Goal: Transaction & Acquisition: Purchase product/service

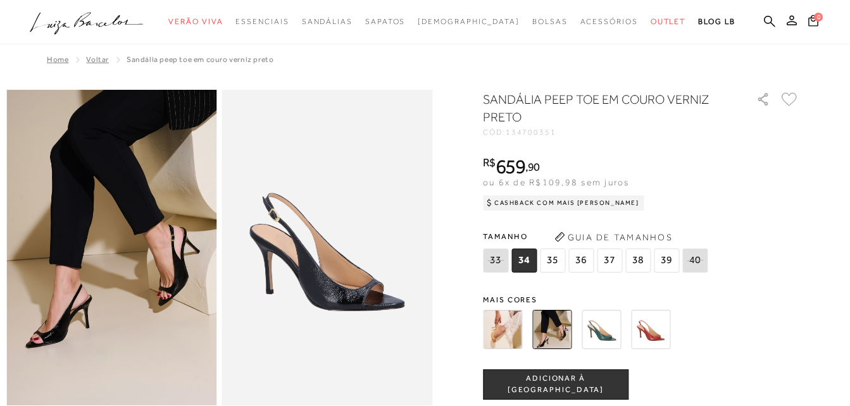
click at [560, 250] on span "35" at bounding box center [552, 261] width 25 height 24
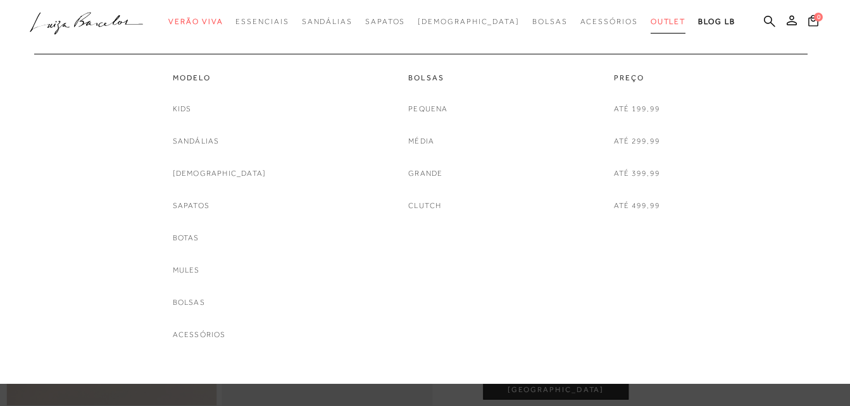
click at [651, 24] on span "Outlet" at bounding box center [668, 21] width 35 height 9
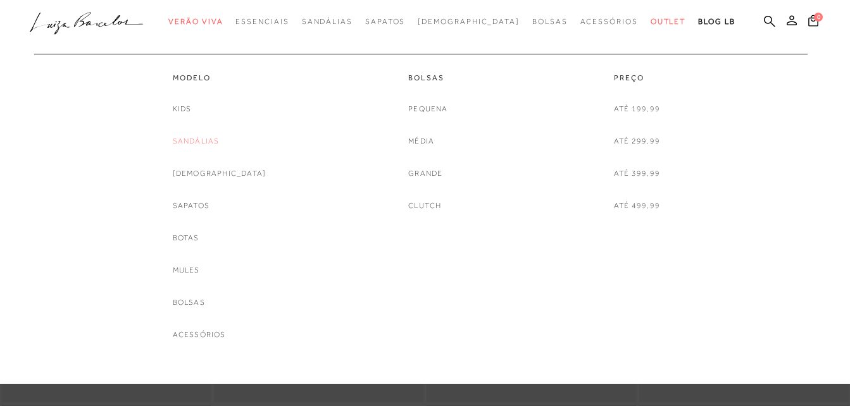
click at [215, 145] on link "Sandálias" at bounding box center [196, 141] width 47 height 13
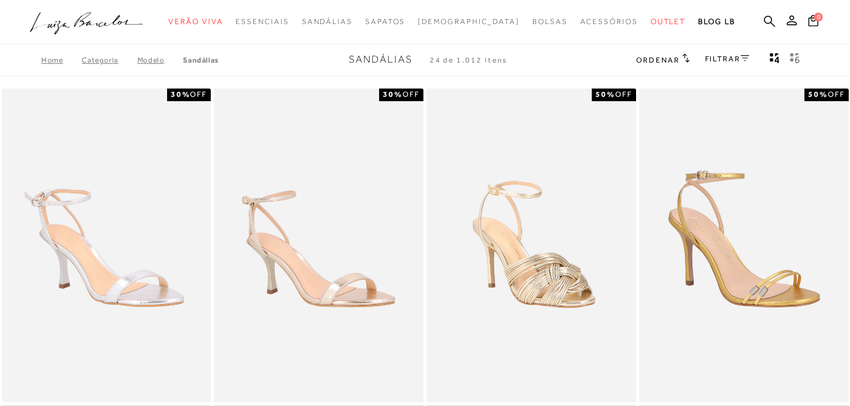
click at [745, 60] on icon at bounding box center [744, 58] width 9 height 6
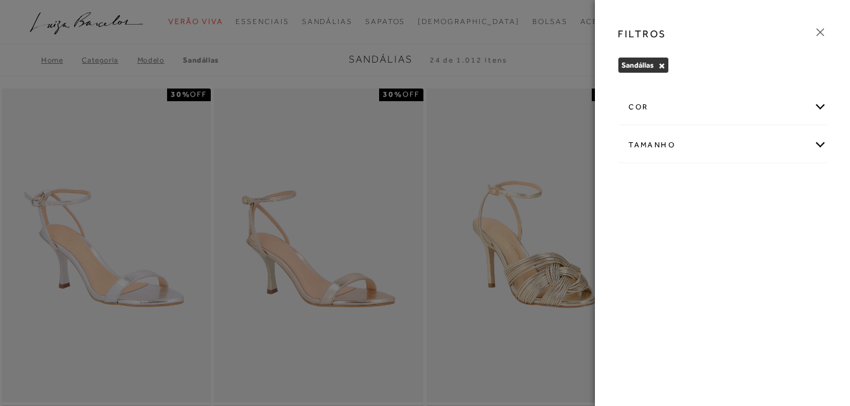
click at [697, 132] on div "Tamanho" at bounding box center [722, 145] width 208 height 34
click at [693, 244] on label "35" at bounding box center [678, 253] width 29 height 27
click at [674, 249] on input "35" at bounding box center [667, 255] width 13 height 13
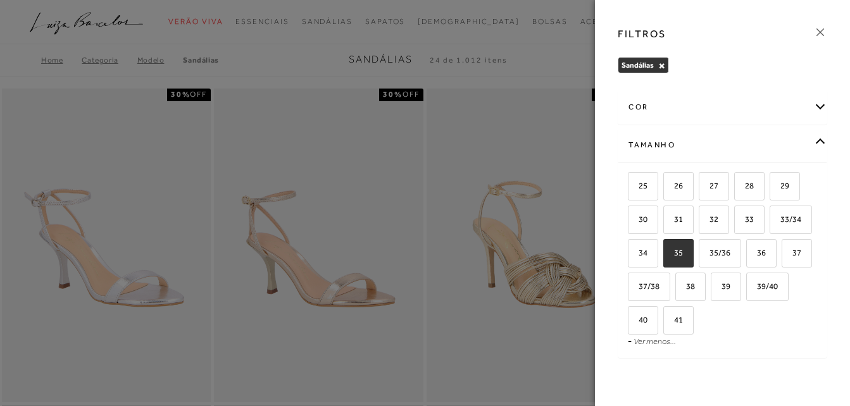
checkbox input "true"
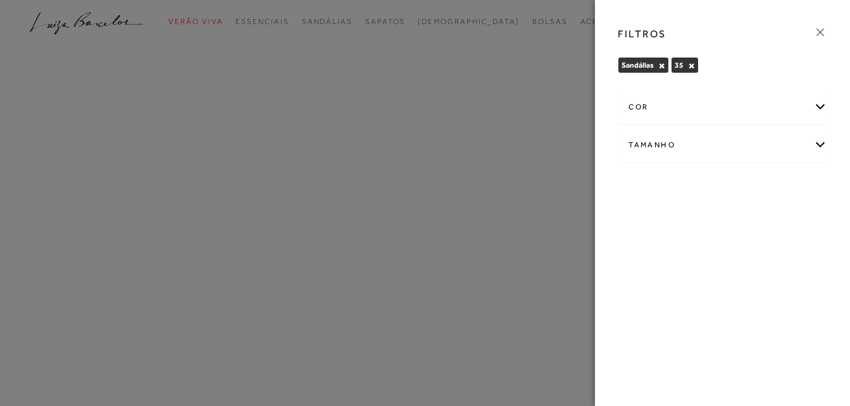
drag, startPoint x: 802, startPoint y: 334, endPoint x: 673, endPoint y: 338, distance: 129.2
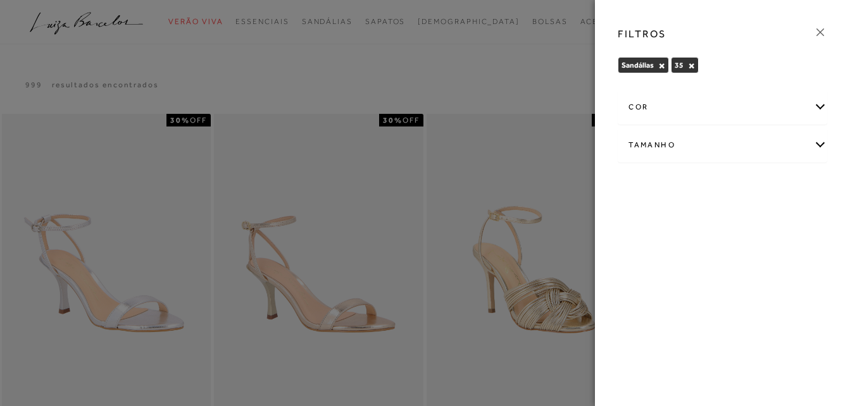
click at [507, 216] on div at bounding box center [425, 203] width 850 height 406
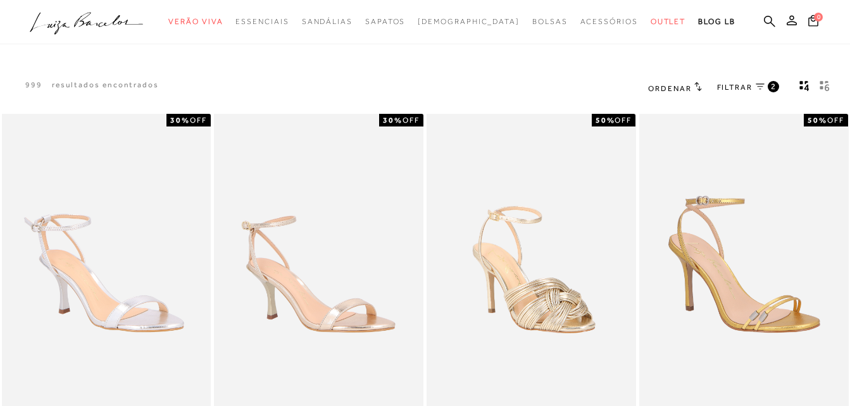
click at [761, 88] on icon at bounding box center [760, 87] width 9 height 6
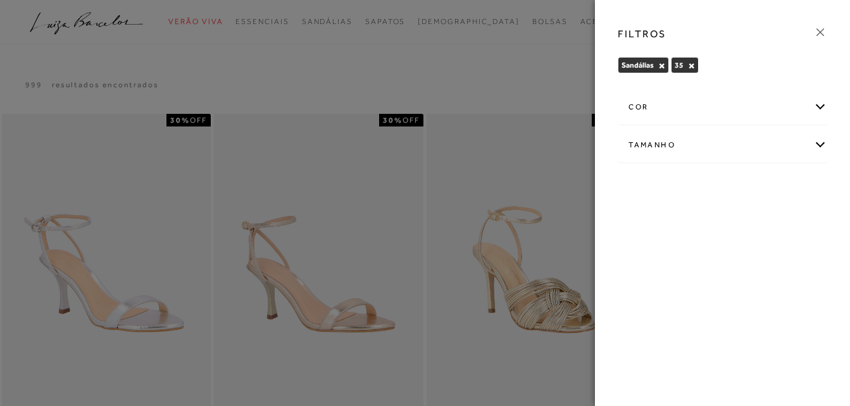
click at [742, 109] on div "cor" at bounding box center [722, 107] width 208 height 34
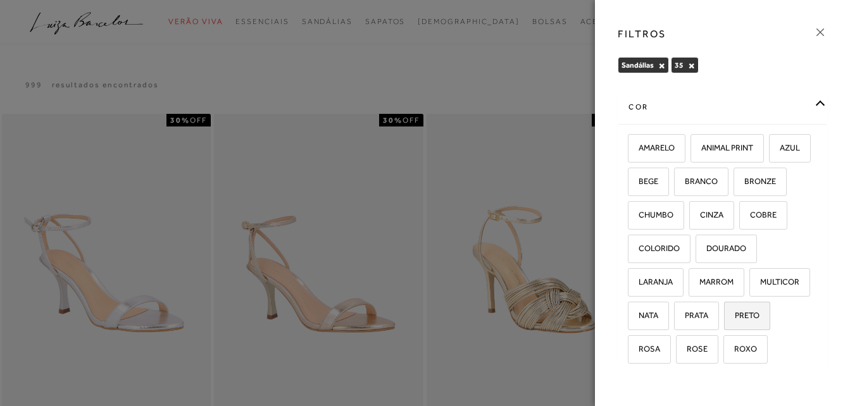
click at [725, 320] on span "PRETO" at bounding box center [742, 315] width 34 height 9
click at [722, 324] on input "PRETO" at bounding box center [728, 317] width 13 height 13
checkbox input "true"
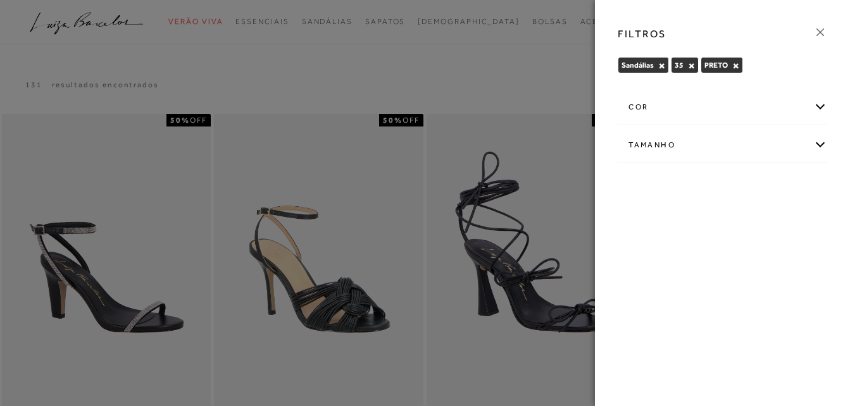
click at [597, 75] on div "FILTROS [GEOGRAPHIC_DATA] × 35 × PRETO × Limpar todos os refinamentos -" at bounding box center [722, 203] width 255 height 406
click at [816, 34] on icon at bounding box center [820, 32] width 14 height 14
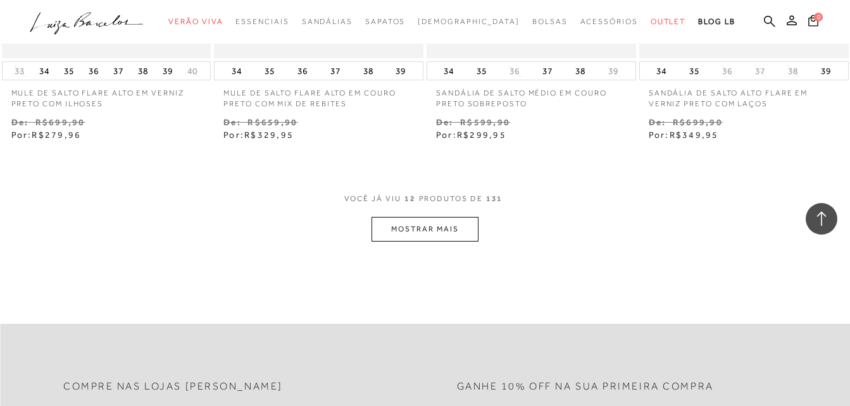
scroll to position [1206, 0]
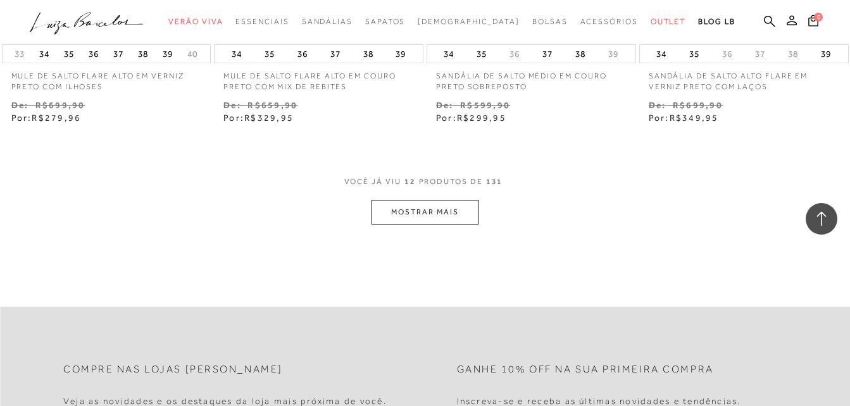
click at [439, 214] on button "MOSTRAR MAIS" at bounding box center [424, 212] width 106 height 25
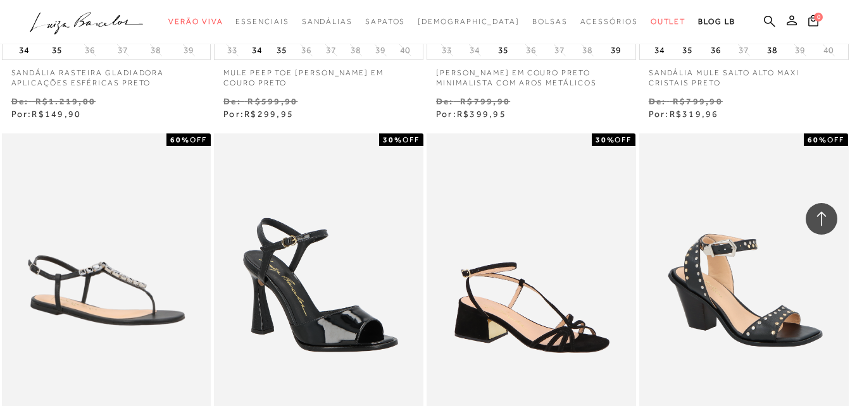
scroll to position [1669, 0]
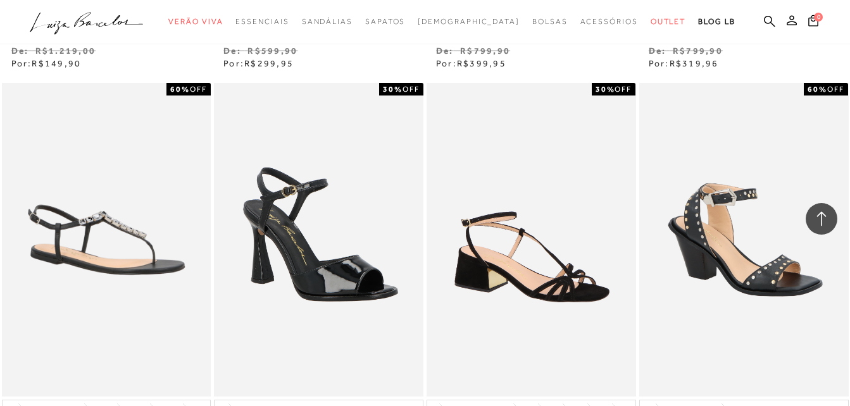
click at [111, 20] on icon ".a{fill-rule:evenodd;}" at bounding box center [87, 23] width 114 height 27
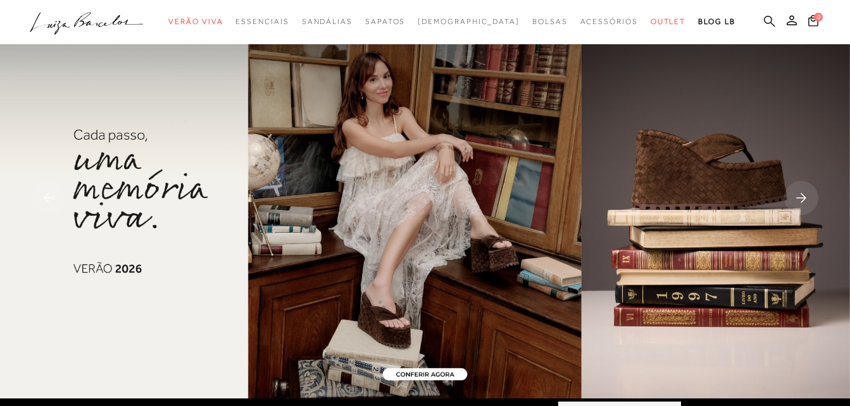
click at [765, 22] on icon at bounding box center [769, 20] width 11 height 11
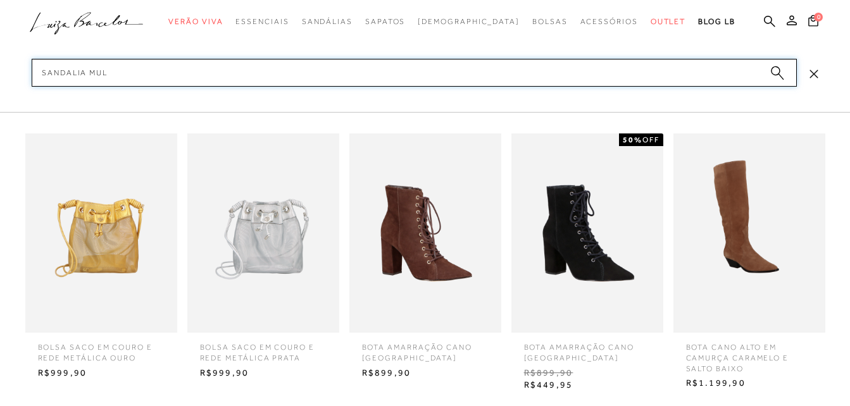
type input "sandalia mule"
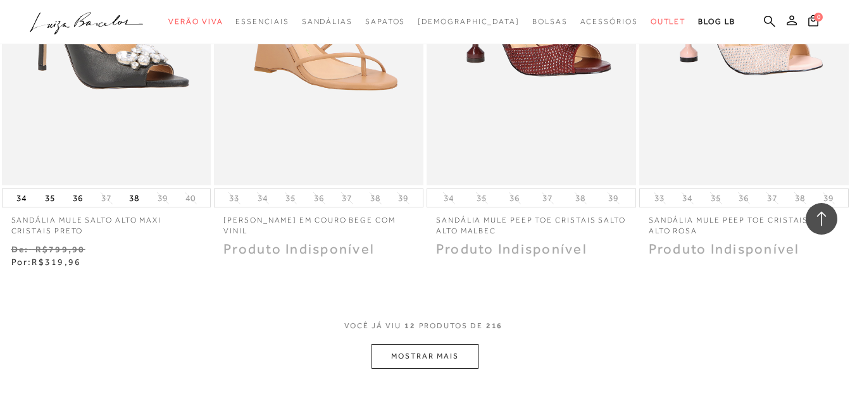
scroll to position [1063, 0]
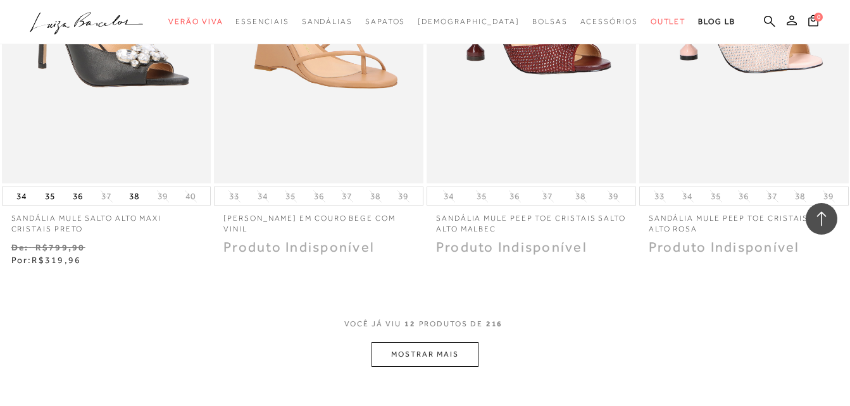
click at [431, 354] on button "MOSTRAR MAIS" at bounding box center [424, 354] width 106 height 25
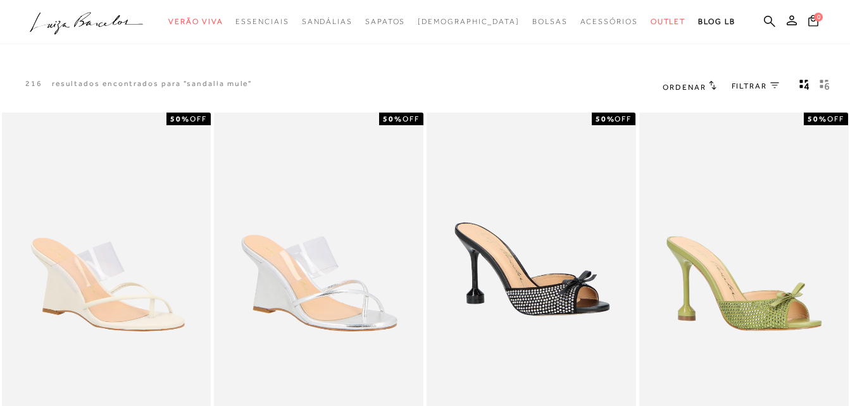
scroll to position [0, 0]
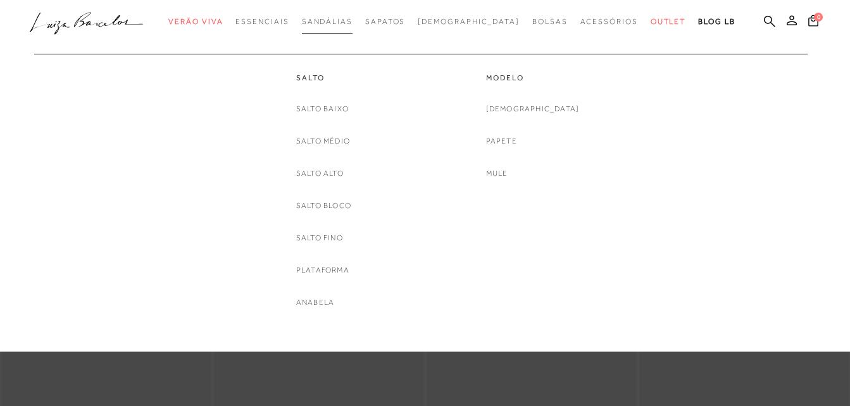
click at [352, 16] on link "Sandálias" at bounding box center [327, 21] width 51 height 23
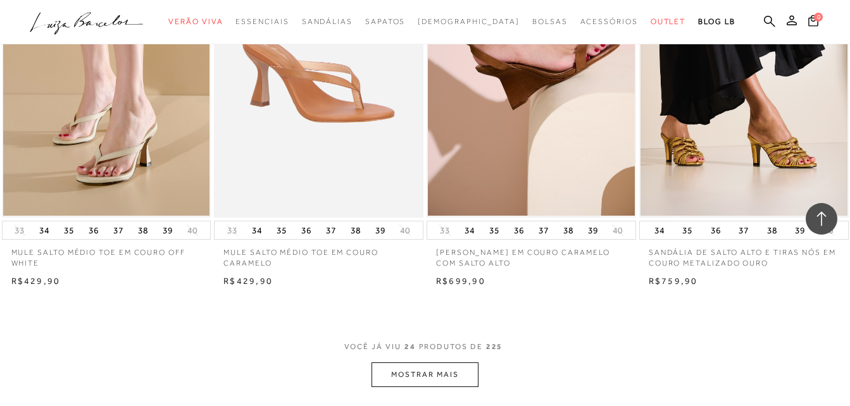
scroll to position [2202, 0]
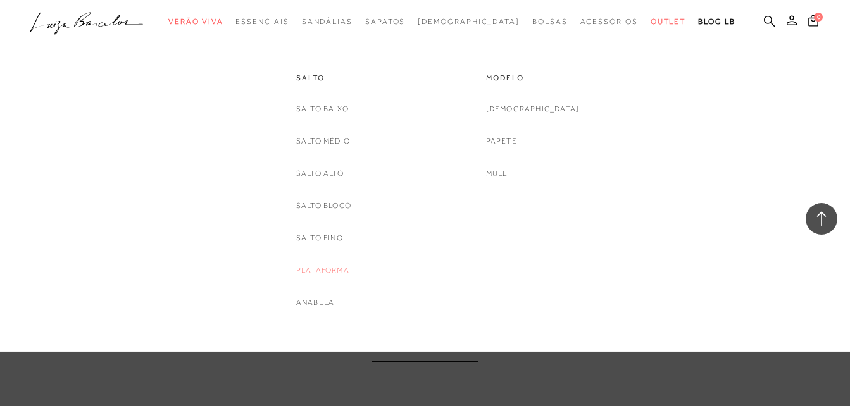
click at [331, 271] on link "Plataforma" at bounding box center [322, 270] width 53 height 13
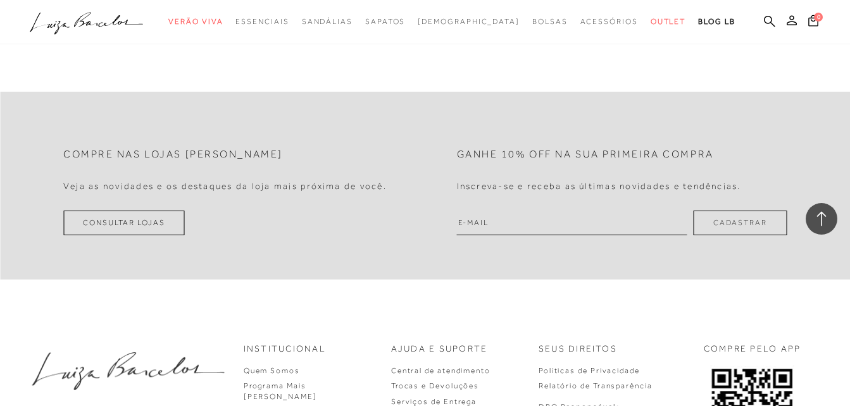
scroll to position [2633, 0]
